Goal: Task Accomplishment & Management: Manage account settings

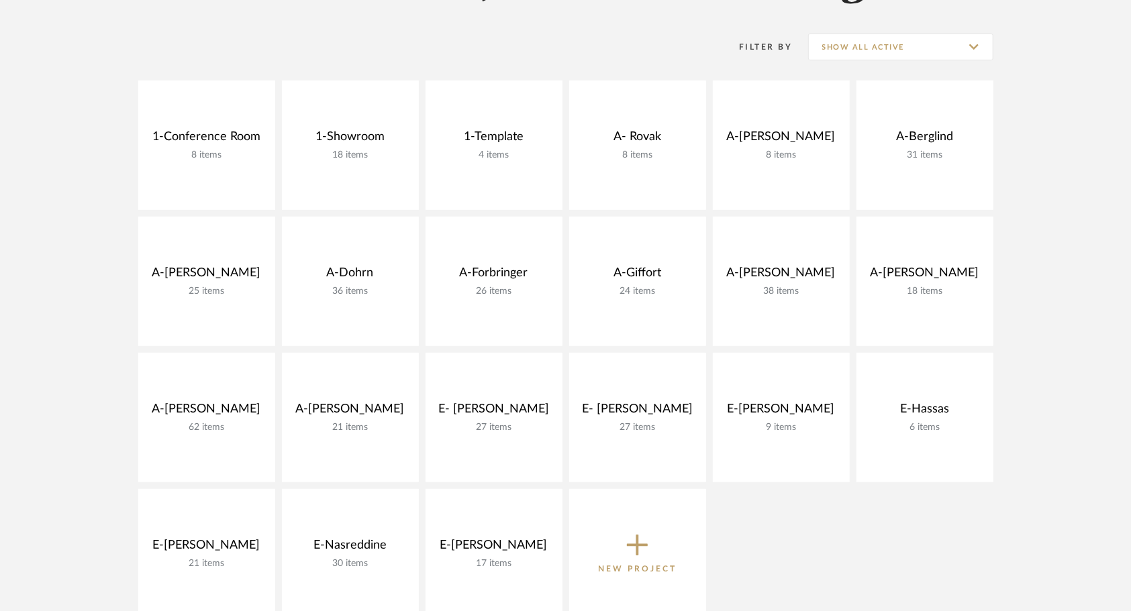
scroll to position [272, 0]
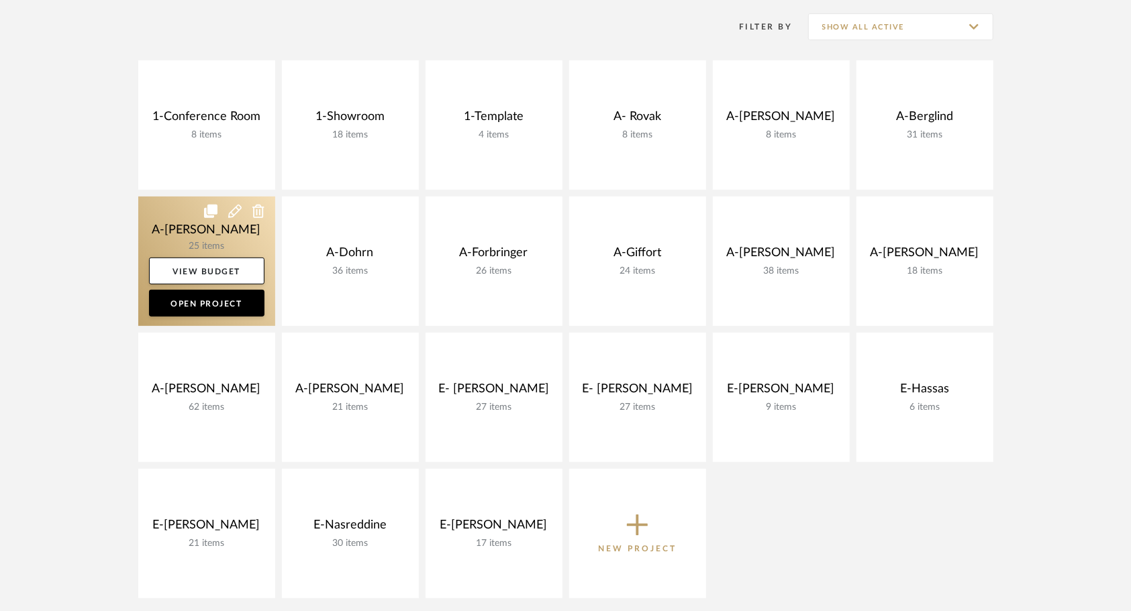
click at [156, 237] on link at bounding box center [206, 262] width 137 height 130
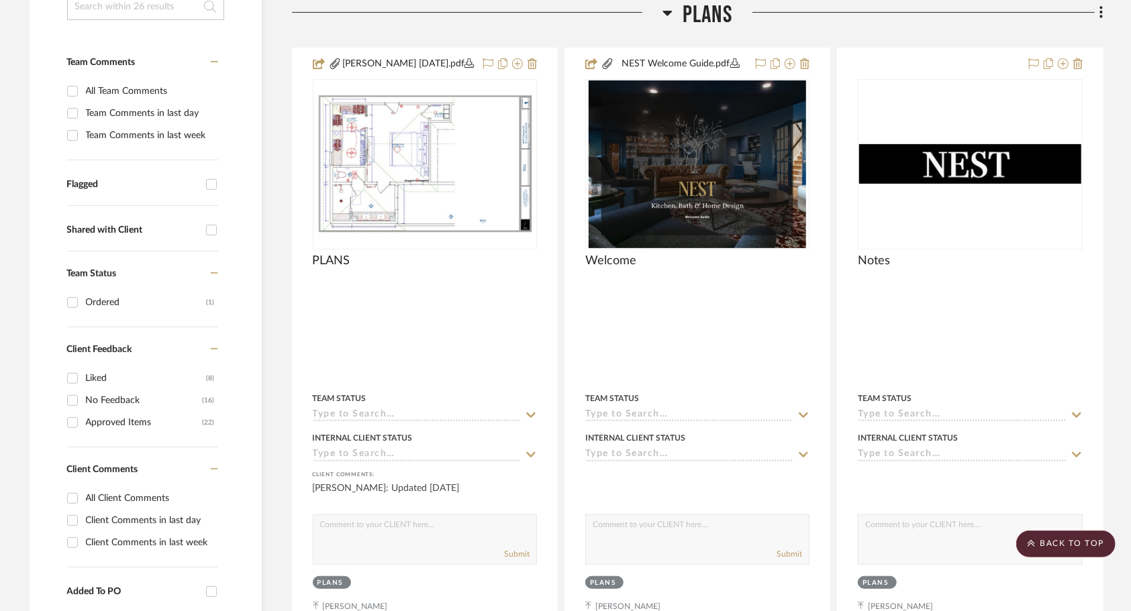
scroll to position [311, 0]
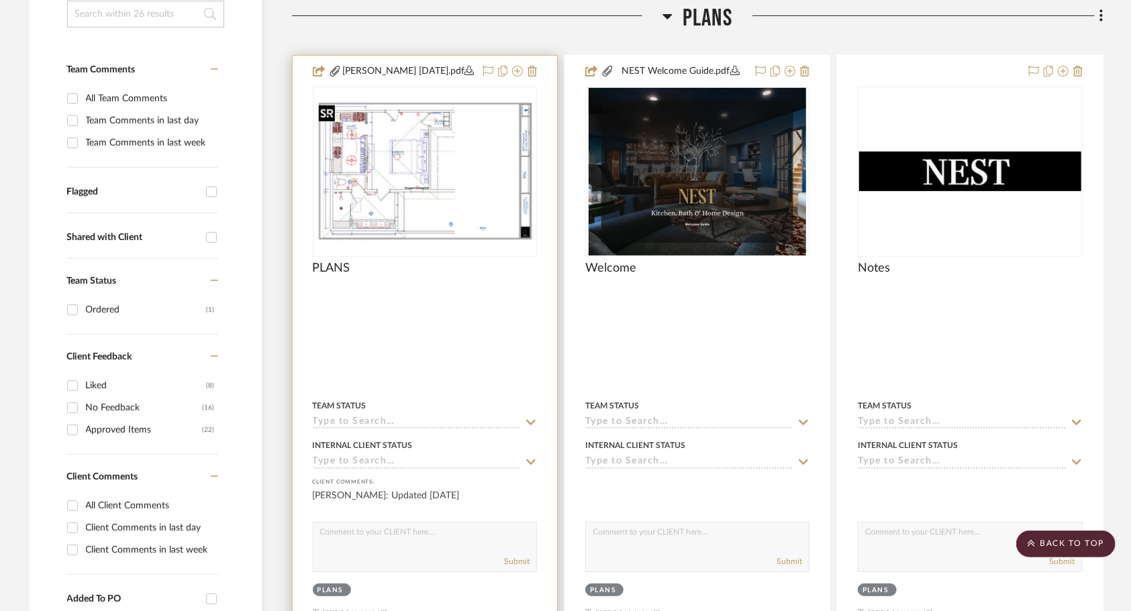
click at [434, 200] on div at bounding box center [425, 172] width 224 height 170
click at [466, 219] on img "0" at bounding box center [424, 171] width 221 height 143
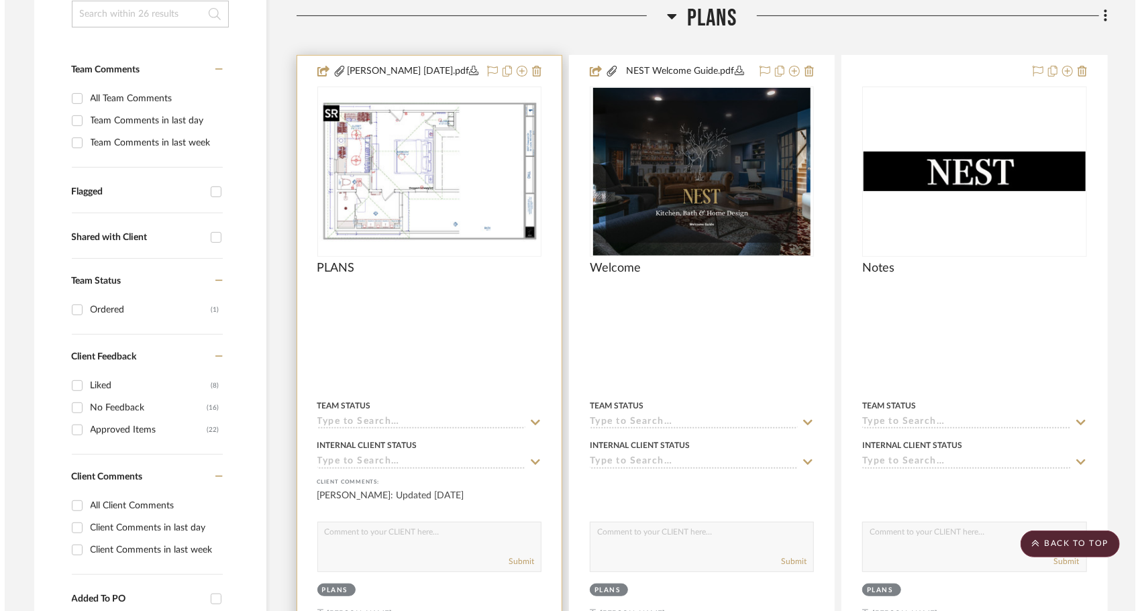
scroll to position [0, 0]
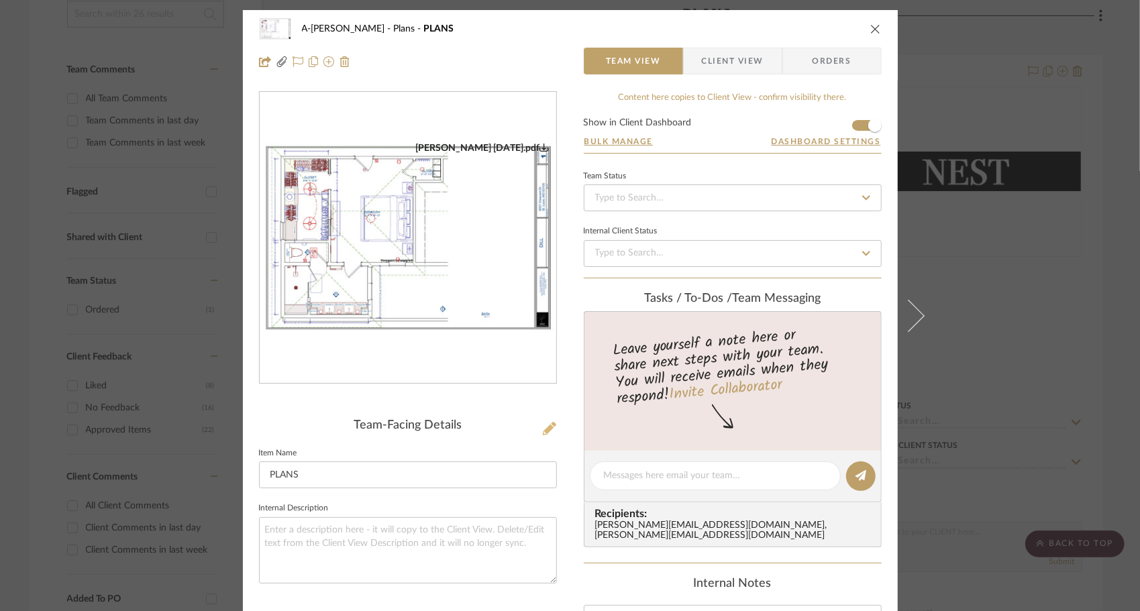
click at [545, 430] on icon at bounding box center [549, 428] width 13 height 13
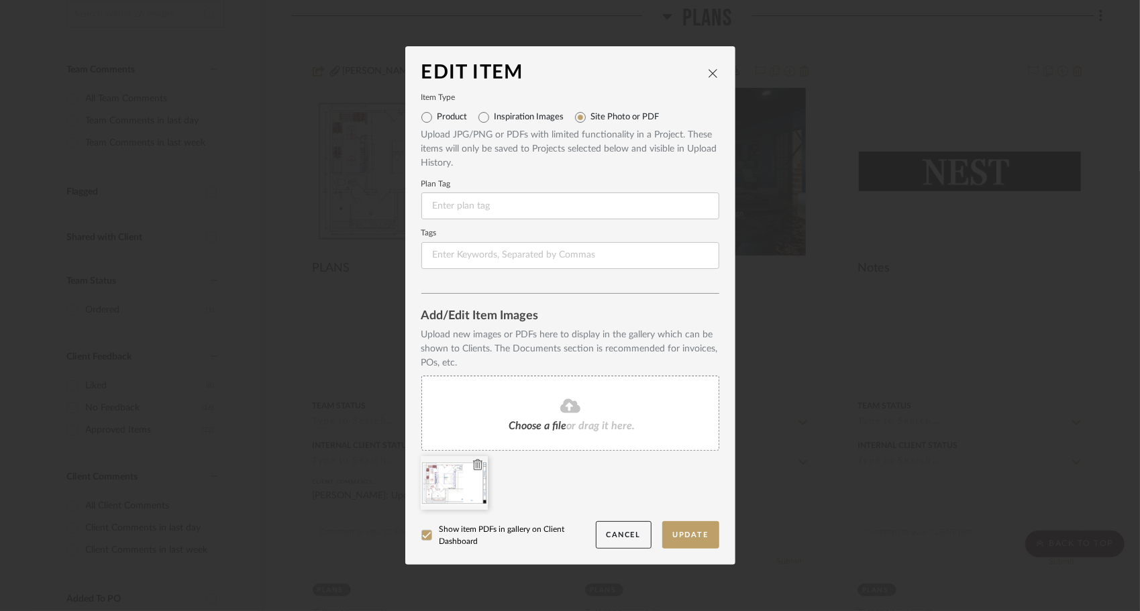
click at [473, 466] on icon at bounding box center [477, 465] width 9 height 11
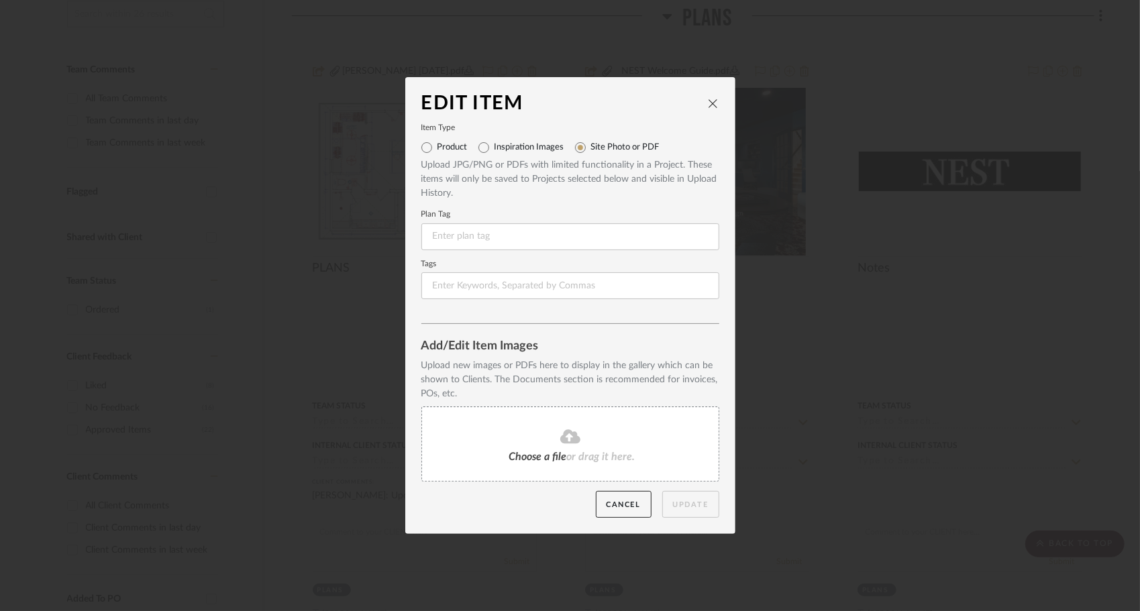
click at [506, 448] on div "Choose a file or drag it here." at bounding box center [570, 444] width 298 height 75
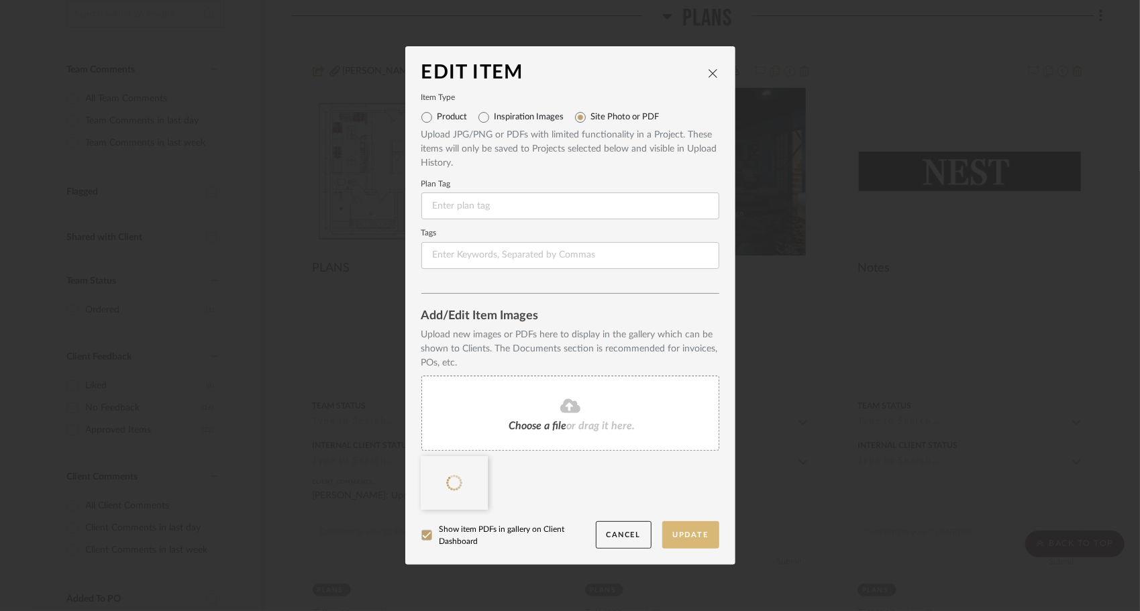
click at [690, 542] on button "Update" at bounding box center [690, 535] width 57 height 28
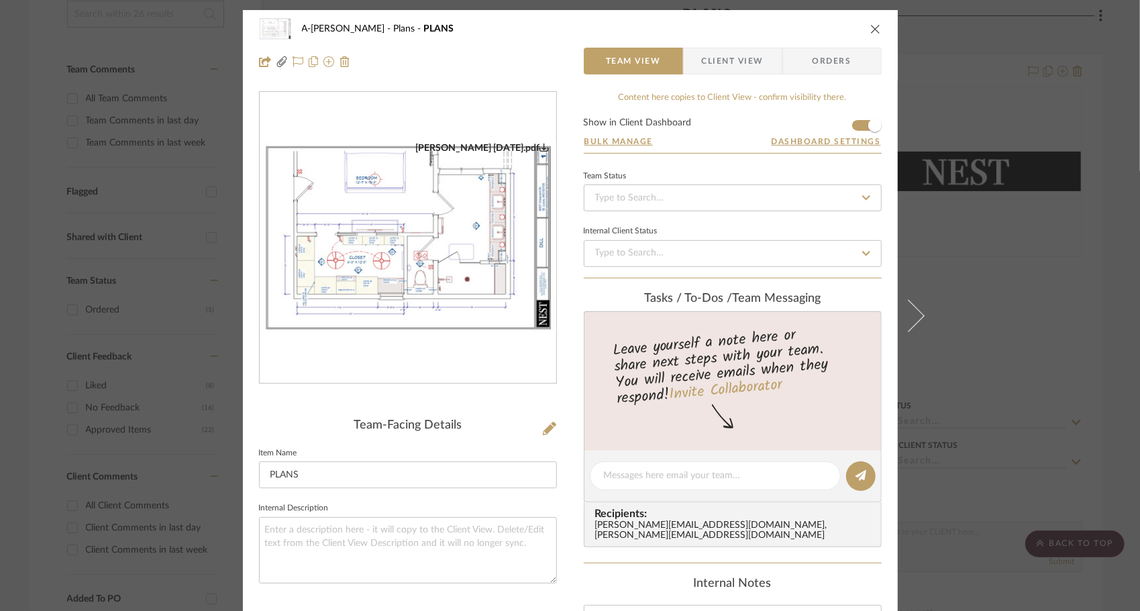
click at [870, 30] on icon "close" at bounding box center [875, 28] width 11 height 11
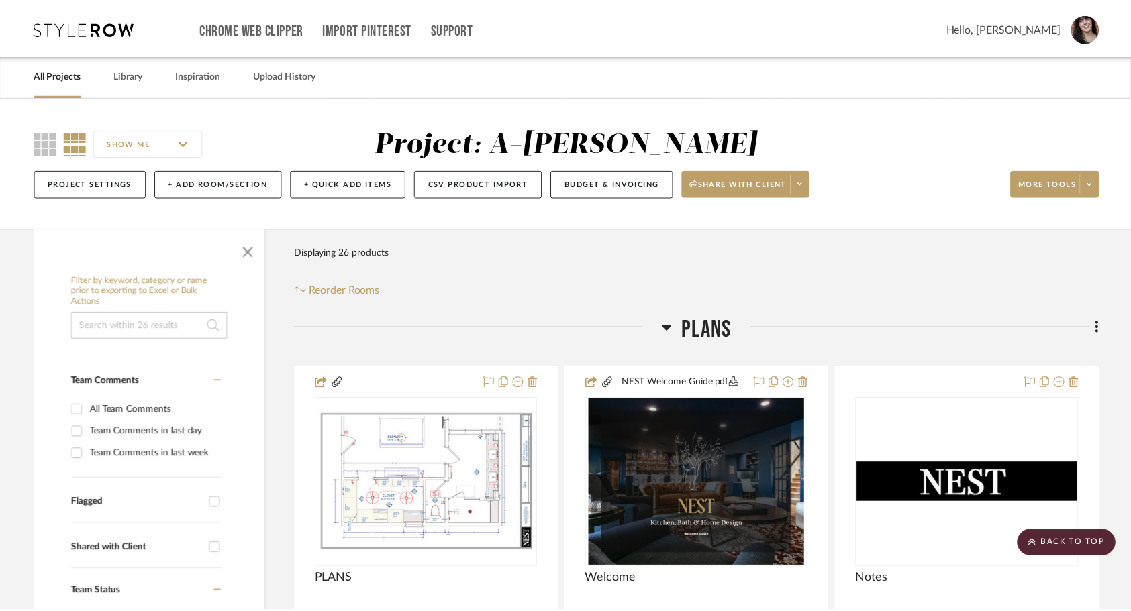
scroll to position [311, 0]
